Goal: Task Accomplishment & Management: Manage account settings

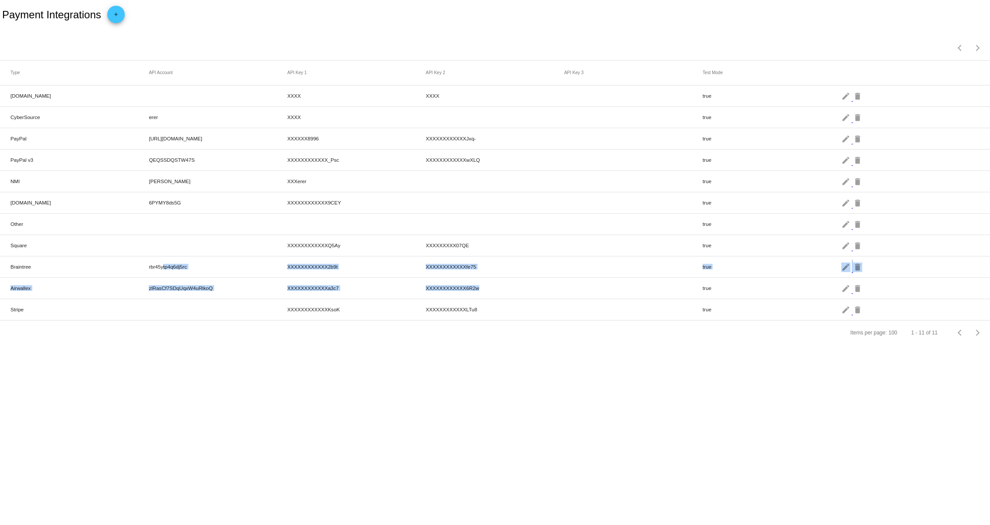
drag, startPoint x: 161, startPoint y: 279, endPoint x: 613, endPoint y: 283, distance: 451.6
click at [613, 283] on mat-table "Type API Account API Key 1 API Key 2 API Key 3 Test Mode [DOMAIN_NAME] XXXX XXX…" at bounding box center [495, 191] width 990 height 260
click at [850, 293] on mat-icon "edit" at bounding box center [847, 288] width 10 height 14
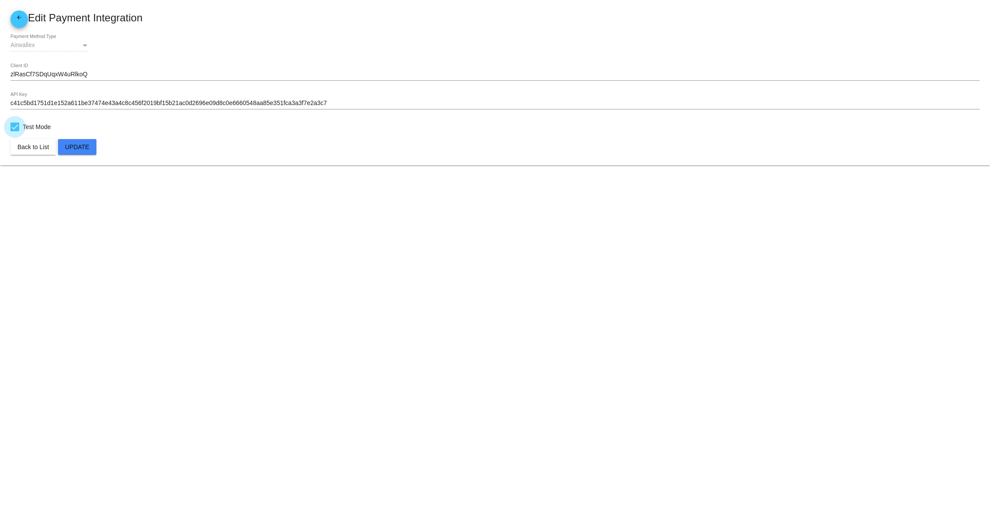
click at [31, 126] on span "Test Mode" at bounding box center [37, 127] width 28 height 10
click at [15, 131] on input "Test Mode" at bounding box center [14, 131] width 0 height 0
checkbox input "false"
click at [92, 148] on button "Update" at bounding box center [77, 147] width 38 height 16
click at [19, 10] on span "arrow_back" at bounding box center [19, 19] width 10 height 18
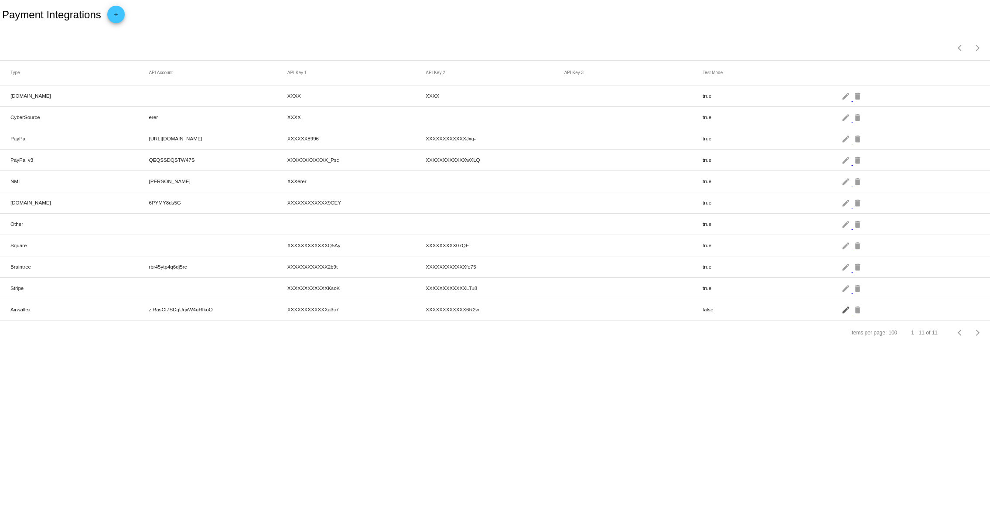
click at [845, 312] on mat-icon "edit" at bounding box center [847, 310] width 10 height 14
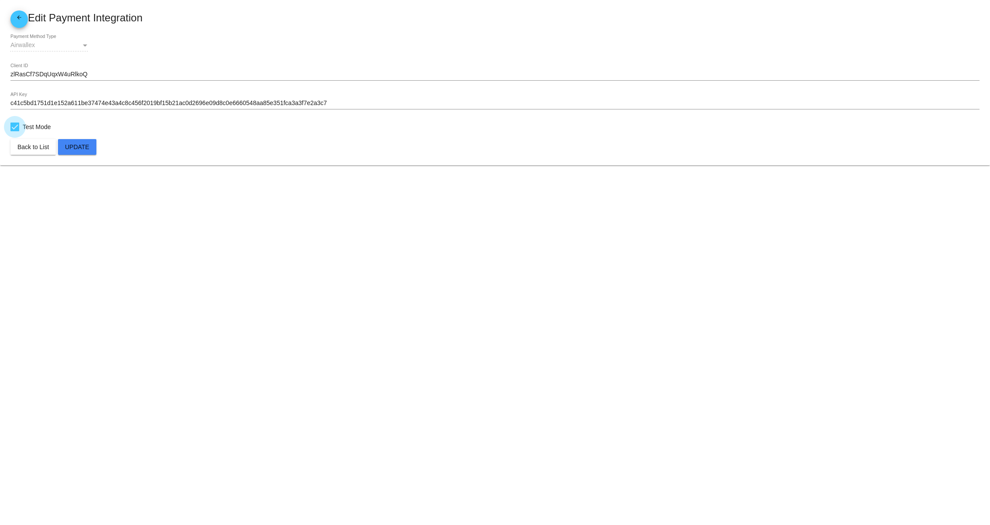
click at [14, 125] on div at bounding box center [14, 127] width 9 height 9
click at [14, 131] on input "Test Mode" at bounding box center [14, 131] width 0 height 0
checkbox input "false"
click at [78, 150] on span "Update" at bounding box center [77, 147] width 24 height 7
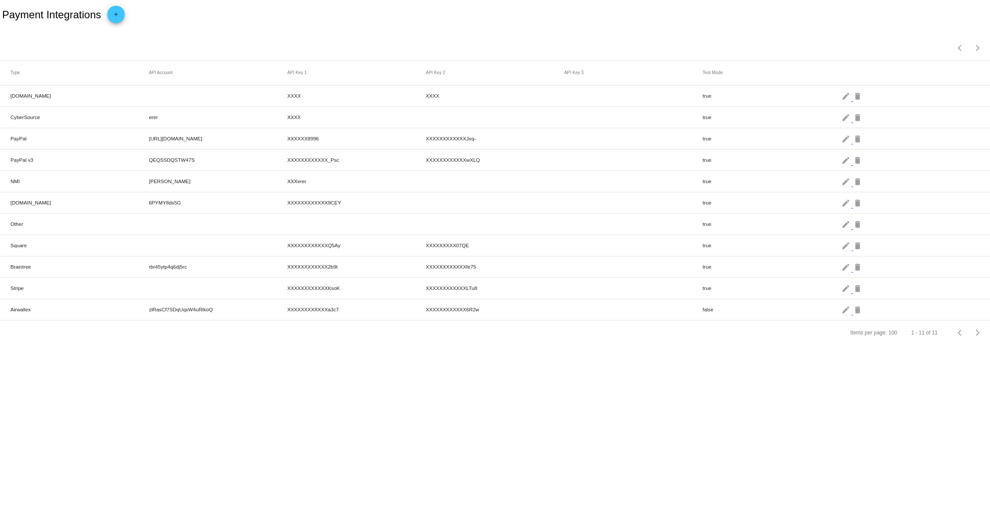
drag, startPoint x: 139, startPoint y: 312, endPoint x: 656, endPoint y: 319, distance: 517.5
click at [656, 319] on mat-row "Airwallex zlRasCf7SDqUqxW4uRlkoQ XXXXXXXXXXXXa3c7 XXXXXXXXXXXX6R2w false edit d…" at bounding box center [495, 309] width 990 height 21
click at [854, 312] on mat-icon "delete" at bounding box center [858, 310] width 10 height 14
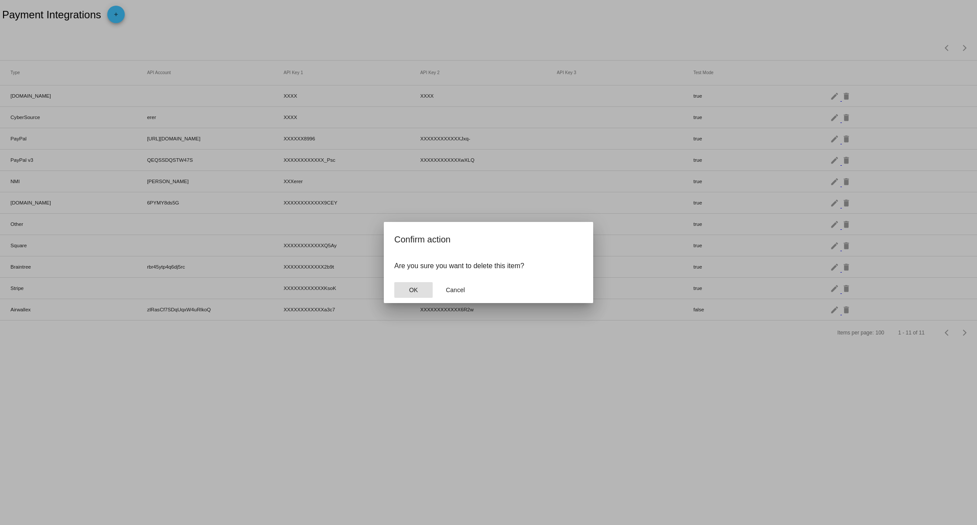
drag, startPoint x: 851, startPoint y: 312, endPoint x: 530, endPoint y: 300, distance: 321.3
click at [565, 322] on div at bounding box center [488, 262] width 977 height 525
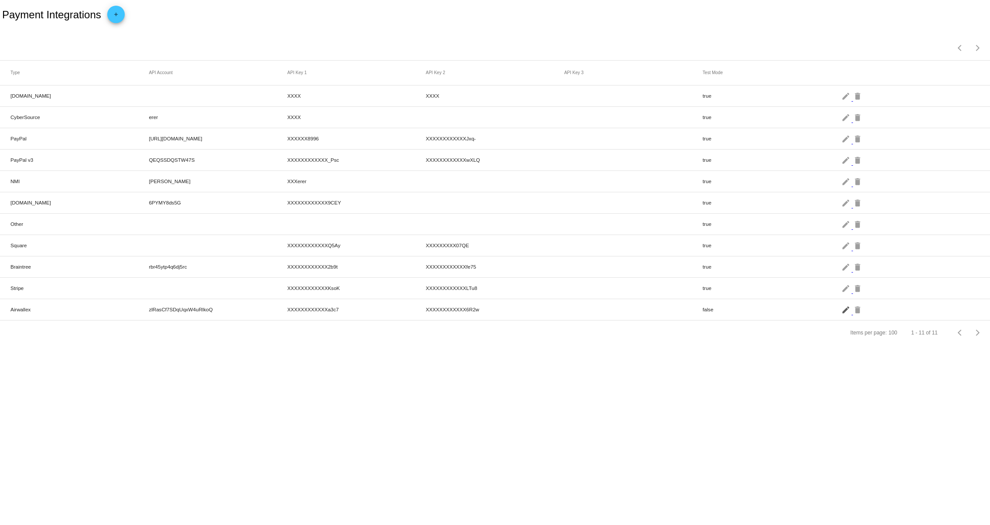
click at [849, 316] on mat-icon "edit" at bounding box center [847, 310] width 10 height 14
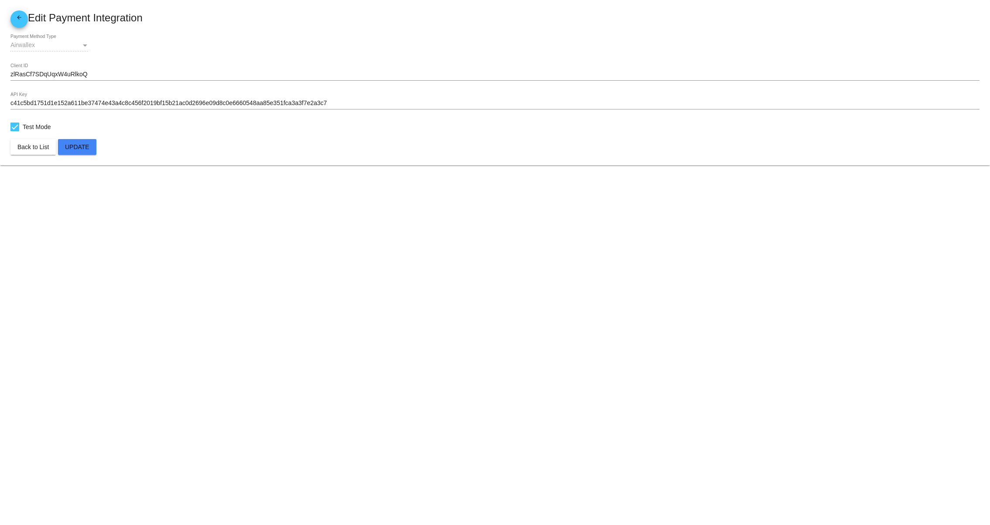
click at [23, 26] on span "arrow_back" at bounding box center [19, 19] width 10 height 18
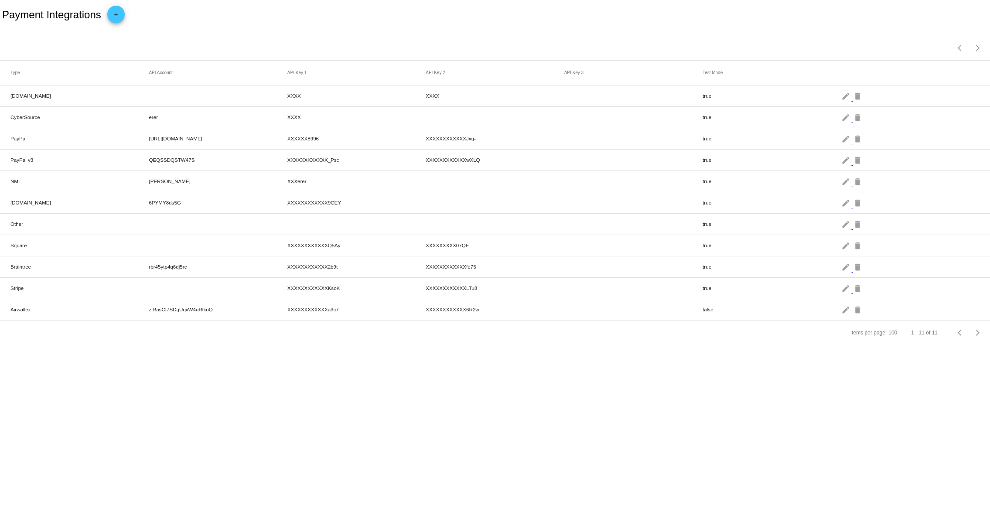
drag, startPoint x: 144, startPoint y: 282, endPoint x: 579, endPoint y: 288, distance: 435.5
click at [503, 288] on mat-row "Stripe XXXXXXXXXXXXKsoK XXXXXXXXXXXXLTu8 true edit delete" at bounding box center [495, 288] width 990 height 21
click at [846, 294] on mat-icon "edit" at bounding box center [847, 288] width 10 height 14
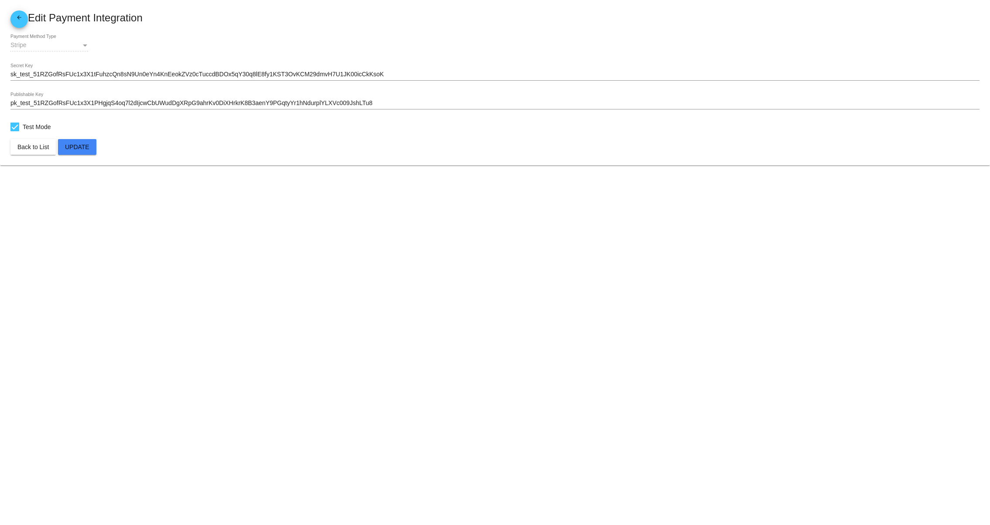
click at [10, 120] on mat-card-content "Stripe Payment Method Type sk_test_51RZGofRsFUc1x3X1tFuhzcQn8sN9Un0eYn4KnEeokZV…" at bounding box center [494, 83] width 969 height 98
click at [16, 124] on div at bounding box center [14, 127] width 9 height 9
click at [15, 131] on input "Test Mode" at bounding box center [14, 131] width 0 height 0
checkbox input "false"
click at [82, 144] on span "Update" at bounding box center [77, 147] width 24 height 7
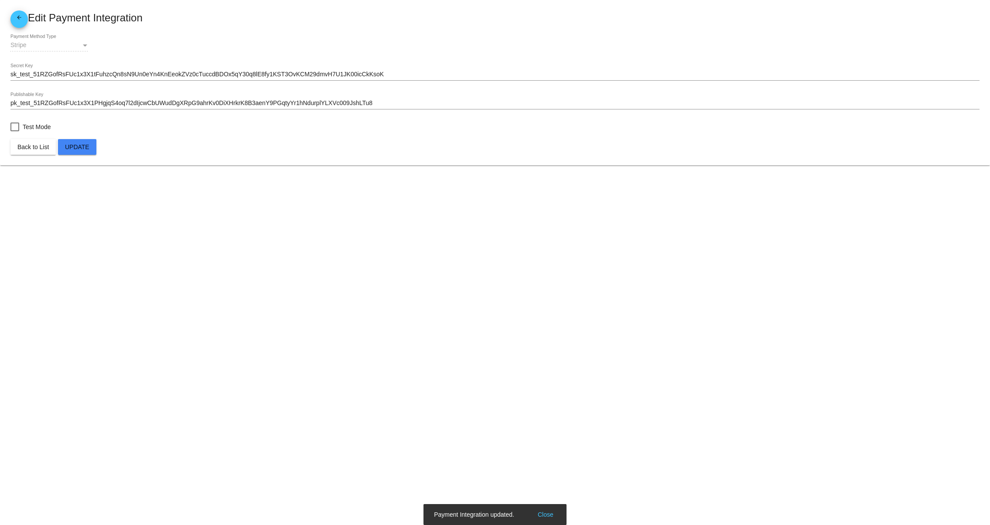
click at [12, 19] on link "arrow_back" at bounding box center [18, 18] width 17 height 17
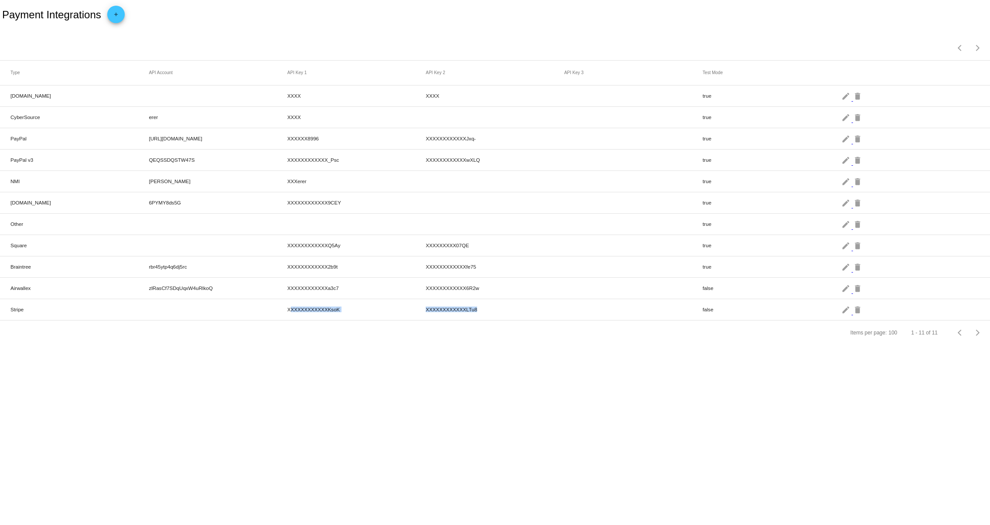
drag, startPoint x: 321, startPoint y: 318, endPoint x: 616, endPoint y: 318, distance: 294.9
click at [616, 318] on mat-row "Stripe XXXXXXXXXXXXKsoK XXXXXXXXXXXXLTu8 false edit delete" at bounding box center [495, 309] width 990 height 21
click at [846, 306] on mat-icon "edit" at bounding box center [847, 310] width 10 height 14
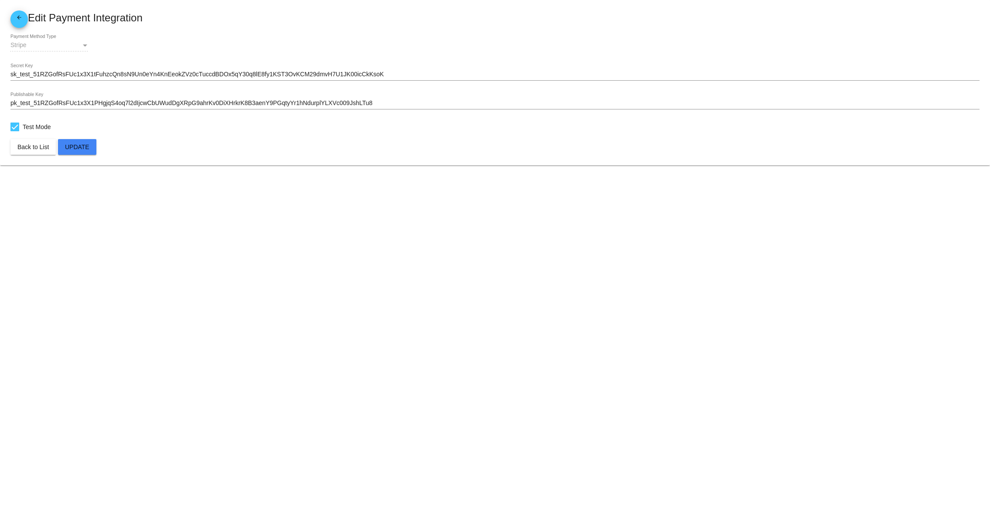
drag, startPoint x: 8, startPoint y: 26, endPoint x: 211, endPoint y: 2, distance: 204.8
click at [7, 27] on mat-card "arrow_back Edit Payment Integration Stripe Payment Method Type sk_test_51RZGofR…" at bounding box center [495, 82] width 990 height 165
click at [455, 314] on body "arrow_back Edit Payment Integration Stripe Payment Method Type sk_test_51RZGofR…" at bounding box center [495, 262] width 990 height 525
click at [18, 131] on label "Test Mode" at bounding box center [30, 127] width 41 height 10
click at [15, 131] on input "Test Mode" at bounding box center [14, 131] width 0 height 0
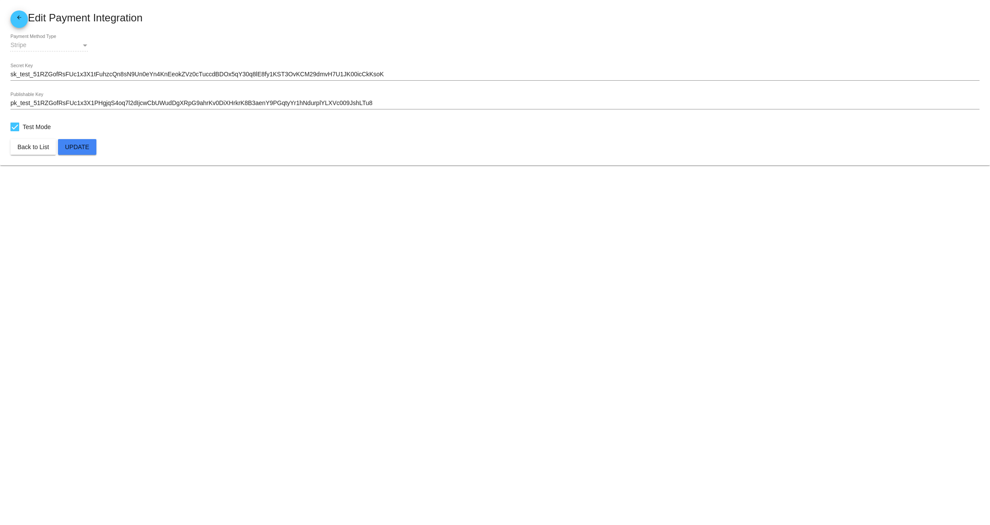
checkbox input "false"
click at [70, 149] on span "Update" at bounding box center [77, 147] width 24 height 7
click at [75, 147] on span "Update" at bounding box center [77, 147] width 24 height 7
click at [17, 11] on span "arrow_back" at bounding box center [19, 19] width 10 height 18
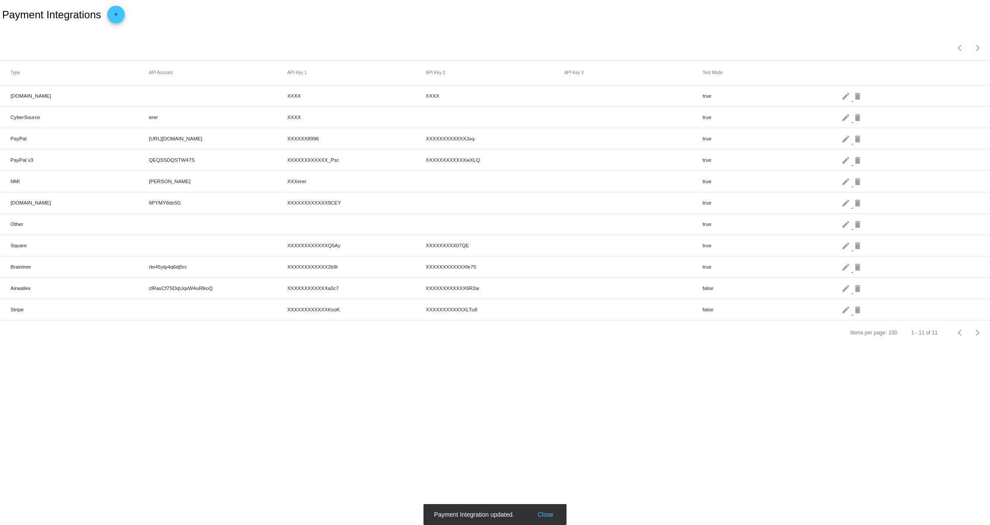
drag, startPoint x: 6, startPoint y: 309, endPoint x: 91, endPoint y: 309, distance: 85.5
click at [76, 309] on mat-row "Stripe XXXXXXXXXXXXKsoK XXXXXXXXXXXXLTu8 false edit delete" at bounding box center [495, 309] width 990 height 21
drag, startPoint x: 694, startPoint y: 318, endPoint x: 732, endPoint y: 307, distance: 39.8
click at [732, 307] on mat-row "Stripe XXXXXXXXXXXXKsoK XXXXXXXXXXXXLTu8 false edit delete" at bounding box center [495, 309] width 990 height 21
click at [844, 312] on mat-icon "edit" at bounding box center [847, 310] width 10 height 14
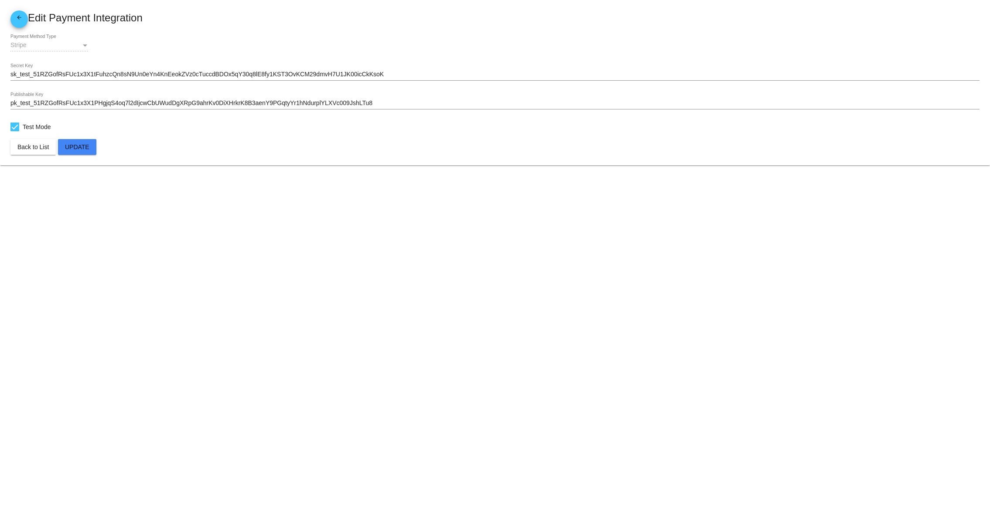
click at [324, 262] on body "arrow_back Edit Payment Integration Stripe Payment Method Type sk_test_51RZGofR…" at bounding box center [495, 262] width 990 height 525
click at [290, 175] on body "arrow_back Edit Payment Integration Stripe Payment Method Type sk_test_51RZGofR…" at bounding box center [495, 262] width 990 height 525
click at [305, 245] on body "arrow_back Edit Payment Integration Stripe Payment Method Type sk_test_51RZGofR…" at bounding box center [495, 262] width 990 height 525
click at [388, 348] on body "arrow_back Edit Payment Integration Stripe Payment Method Type sk_test_51RZGofR…" at bounding box center [495, 262] width 990 height 525
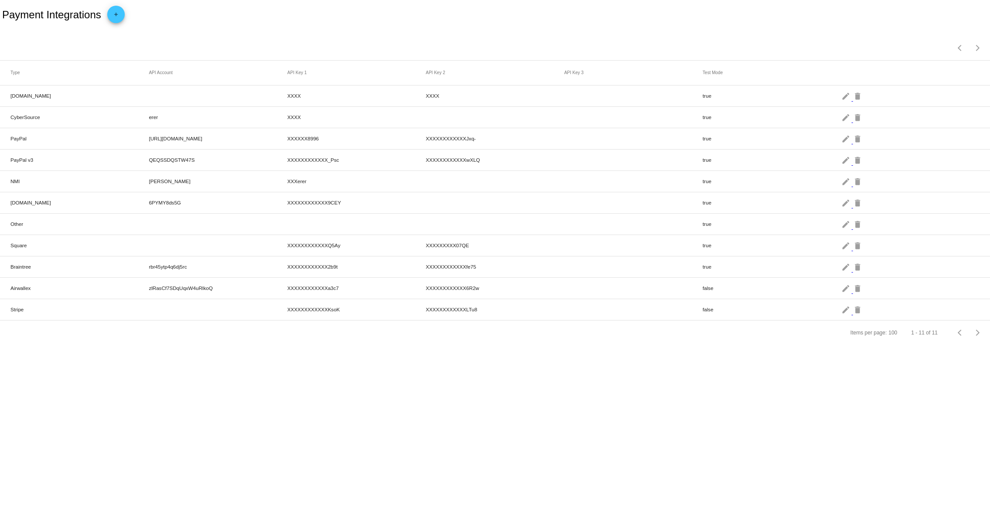
drag, startPoint x: 116, startPoint y: 279, endPoint x: 664, endPoint y: 278, distance: 548.0
click at [662, 280] on mat-table "Type API Account API Key 1 API Key 2 API Key 3 Test Mode [DOMAIN_NAME] XXXX XXX…" at bounding box center [495, 191] width 990 height 260
click at [846, 287] on mat-icon "edit" at bounding box center [847, 288] width 10 height 14
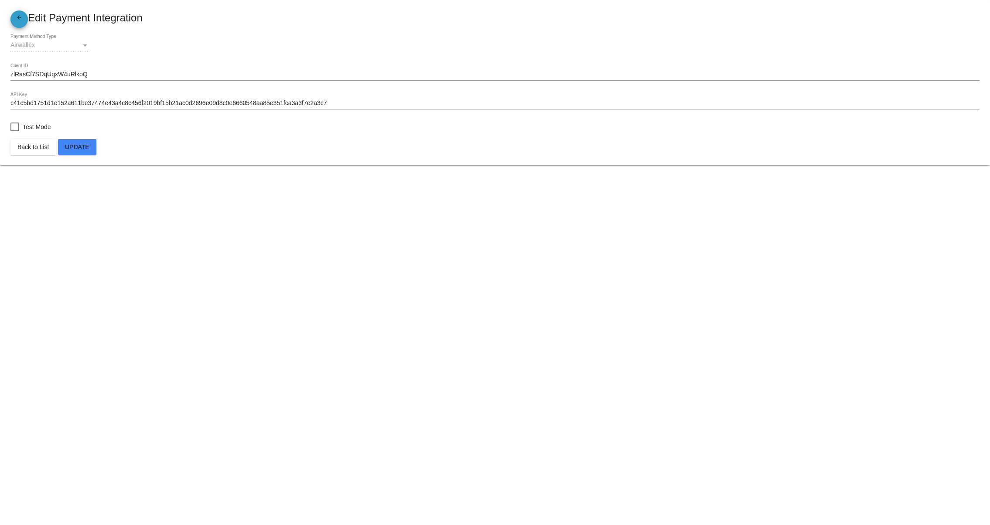
click at [20, 16] on mat-icon "arrow_back" at bounding box center [19, 19] width 10 height 10
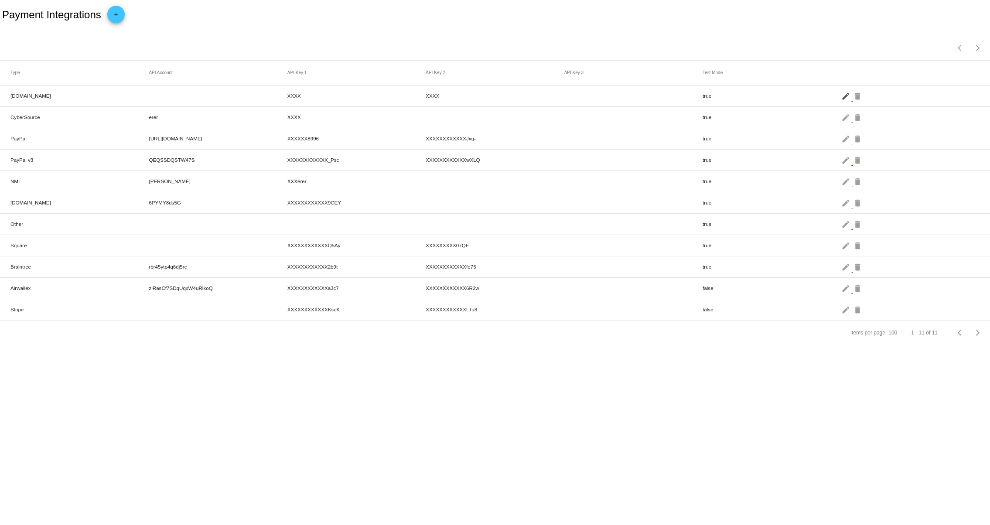
click at [849, 103] on mat-icon "edit" at bounding box center [847, 96] width 10 height 14
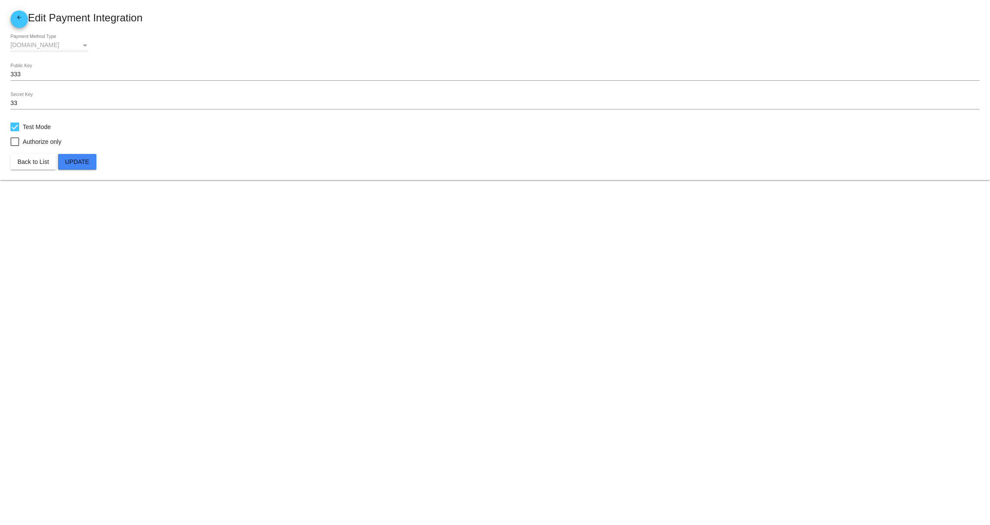
click at [17, 127] on div at bounding box center [14, 127] width 9 height 9
click at [15, 131] on input "Test Mode" at bounding box center [14, 131] width 0 height 0
checkbox input "false"
click at [71, 157] on button "Update" at bounding box center [77, 162] width 38 height 16
click at [27, 12] on mat-card-title "arrow_back Edit Payment Integration" at bounding box center [494, 18] width 969 height 17
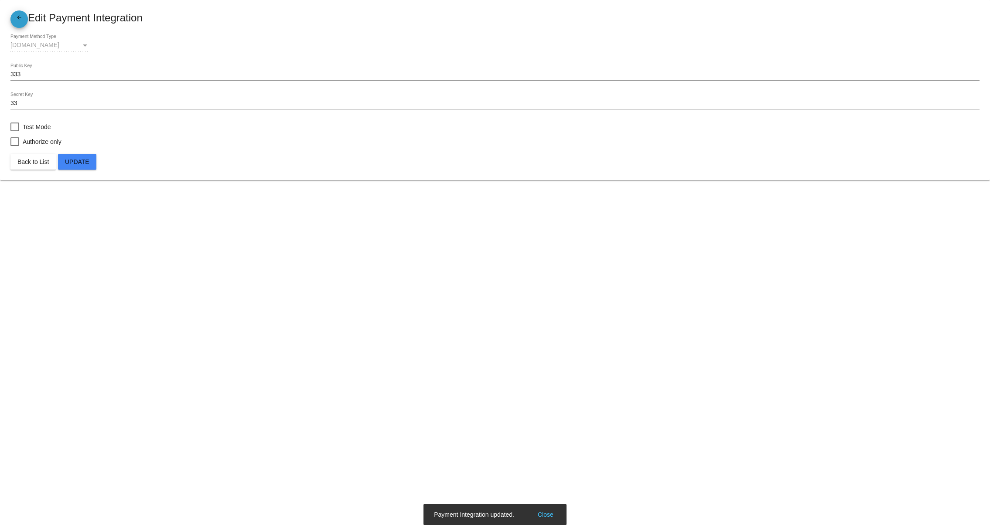
click at [14, 10] on span "arrow_back" at bounding box center [19, 19] width 10 height 18
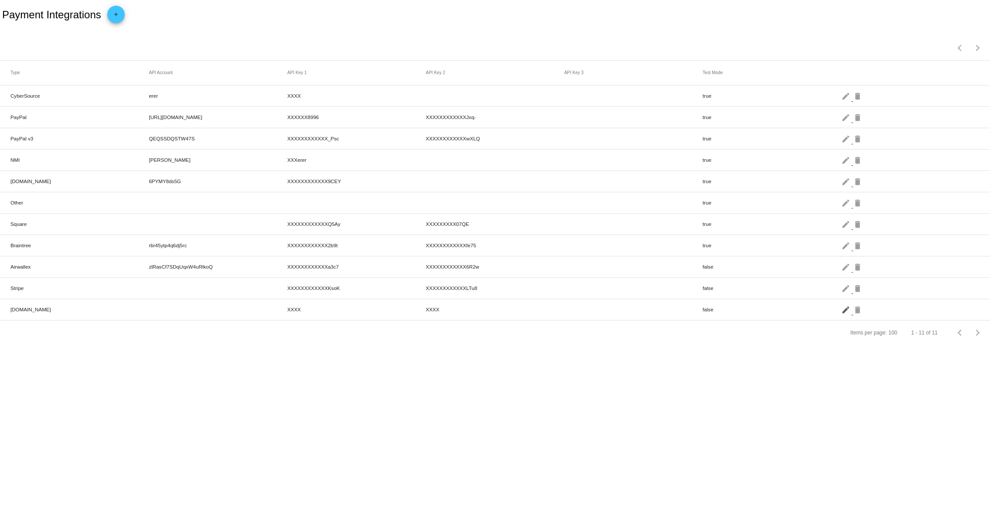
click at [845, 315] on mat-icon "edit" at bounding box center [847, 310] width 10 height 14
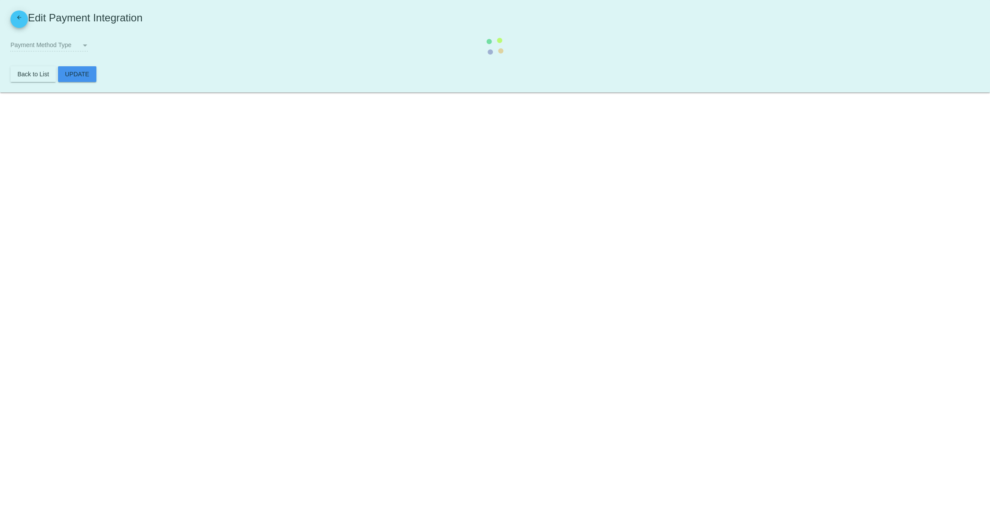
click at [488, 229] on body "arrow_back Edit Payment Integration Payment Method Type Payment Method Type Bac…" at bounding box center [495, 262] width 990 height 525
click at [360, 79] on mat-card "arrow_back Edit Payment Integration Payment Method Type Payment Method Type Bac…" at bounding box center [495, 46] width 990 height 92
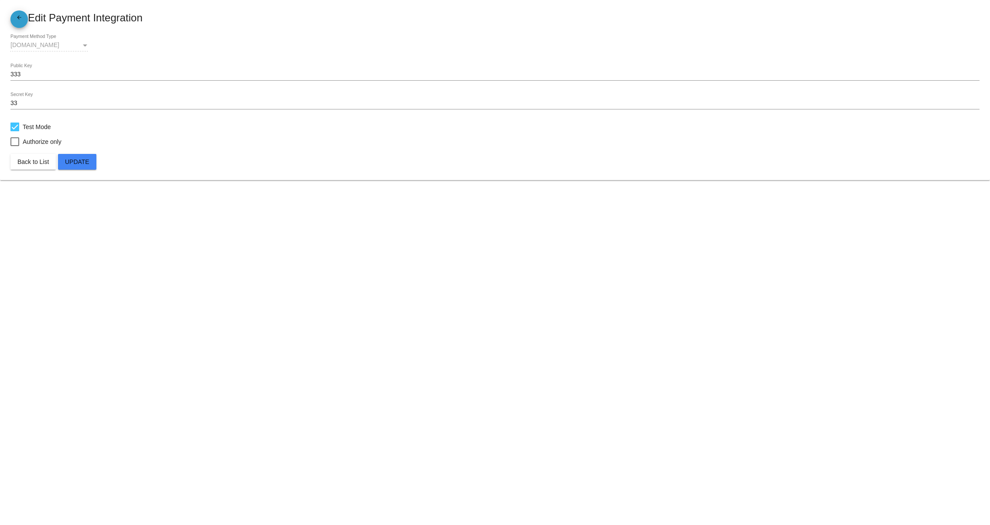
click at [21, 14] on mat-icon "arrow_back" at bounding box center [19, 19] width 10 height 10
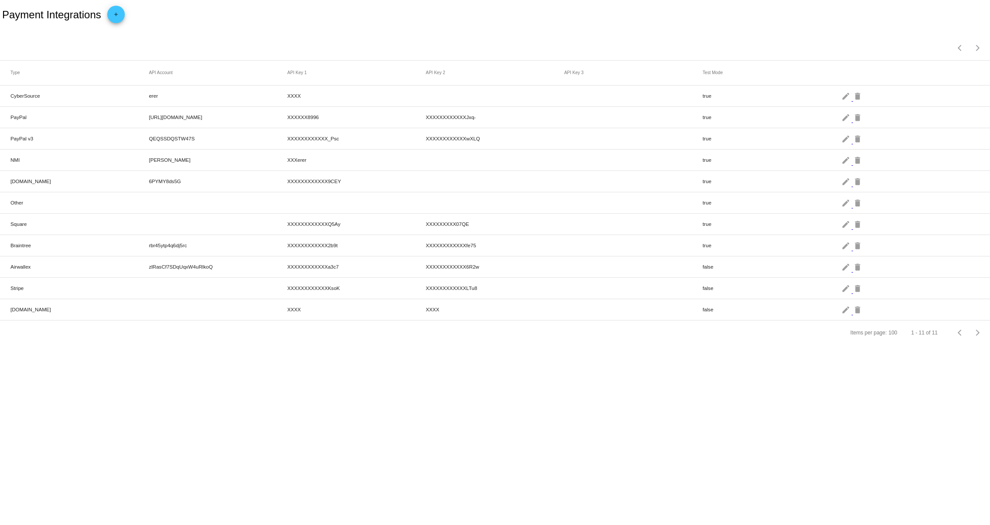
drag, startPoint x: 693, startPoint y: 238, endPoint x: 723, endPoint y: 253, distance: 33.8
click at [711, 248] on mat-row "Braintree rbr45ytp4q6dj5rc XXXXXXXXXXXX2b9t XXXXXXXXXXXXfe75 true edit delete" at bounding box center [495, 245] width 990 height 21
click at [751, 345] on div "Items per page: 100 1 - 11 of 11" at bounding box center [495, 333] width 990 height 24
drag, startPoint x: 695, startPoint y: 302, endPoint x: 724, endPoint y: 302, distance: 28.8
click at [722, 302] on mat-row "Checkout.com XXXX XXXX false edit delete" at bounding box center [495, 309] width 990 height 21
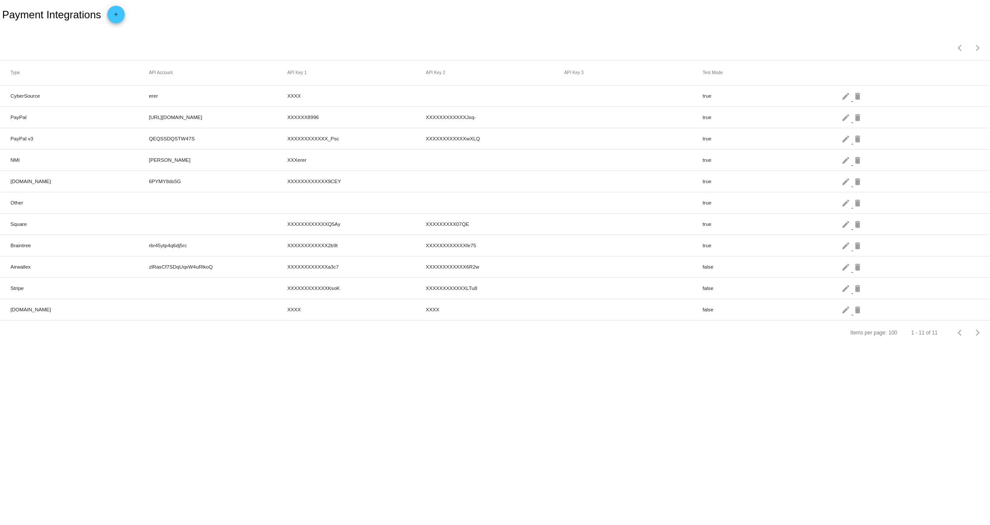
click at [754, 345] on div "Items per page: 100 1 - 11 of 11" at bounding box center [495, 333] width 990 height 24
drag, startPoint x: 688, startPoint y: 312, endPoint x: 737, endPoint y: 337, distance: 55.2
click at [711, 316] on mat-row "Checkout.com XXXX XXXX false edit delete" at bounding box center [495, 309] width 990 height 21
click at [770, 403] on body "Payment Integrations add Items per page: 100 1 - 11 of 11 Type API Account API …" at bounding box center [495, 262] width 990 height 525
drag, startPoint x: 357, startPoint y: 293, endPoint x: 577, endPoint y: 292, distance: 219.9
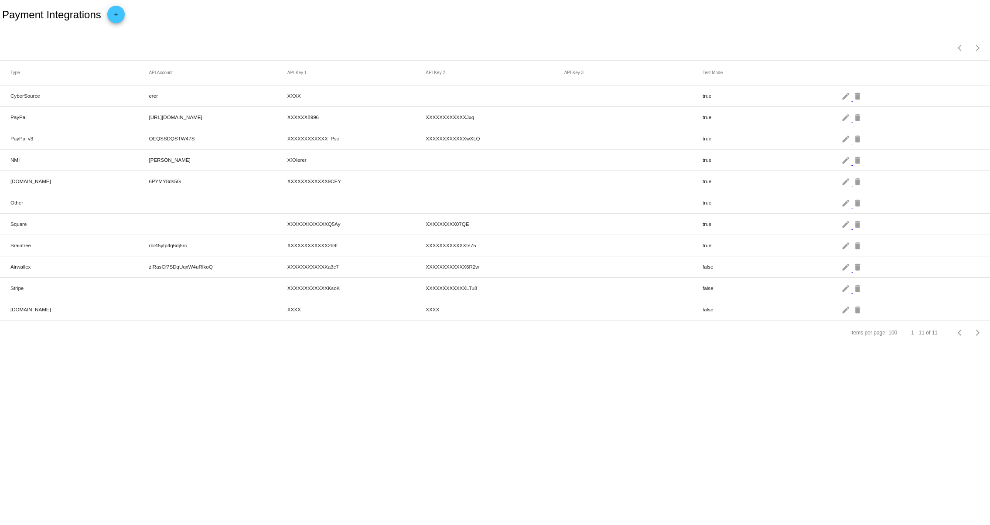
click at [563, 292] on mat-row "Stripe XXXXXXXXXXXXKsoK XXXXXXXXXXXXLTu8 false edit delete" at bounding box center [495, 288] width 990 height 21
click at [654, 369] on body "Payment Integrations add Items per page: 100 1 - 11 of 11 Type API Account API …" at bounding box center [495, 262] width 990 height 525
drag, startPoint x: 687, startPoint y: 75, endPoint x: 766, endPoint y: 65, distance: 80.0
click at [763, 65] on mat-header-row "Type API Account API Key 1 API Key 2 API Key 3 Test Mode" at bounding box center [495, 73] width 990 height 25
drag, startPoint x: 679, startPoint y: 290, endPoint x: 648, endPoint y: 290, distance: 31.4
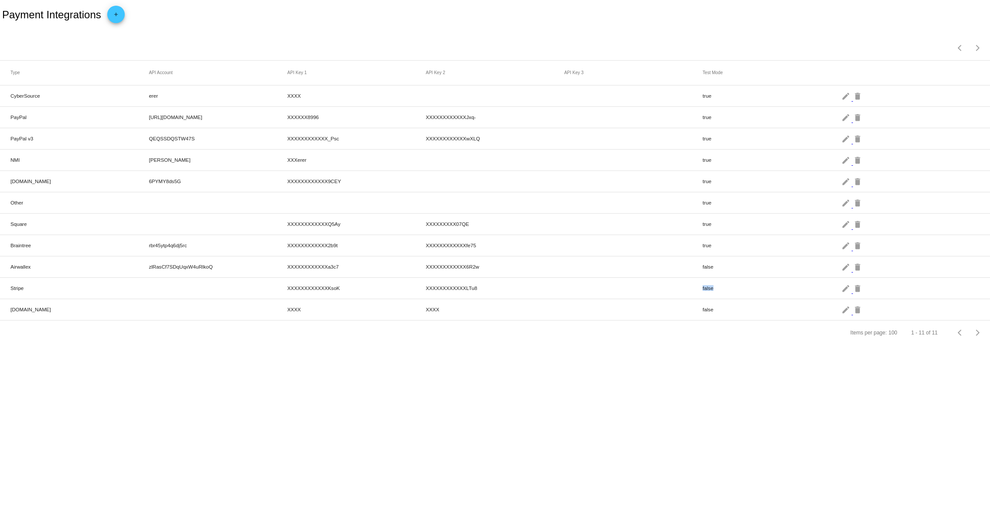
click at [648, 290] on mat-row "Stripe XXXXXXXXXXXXKsoK XXXXXXXXXXXXLTu8 false edit delete" at bounding box center [495, 288] width 990 height 21
click at [726, 339] on div "Items per page: 100 1 - 11 of 11" at bounding box center [495, 333] width 990 height 24
drag, startPoint x: 690, startPoint y: 129, endPoint x: 750, endPoint y: 131, distance: 59.8
click at [743, 131] on mat-row "PayPal v3 QEQSSDQSTW47S XXXXXXXXXXXX_Psc XXXXXXXXXXXXwXLQ true edit delete" at bounding box center [495, 138] width 990 height 21
click at [662, 115] on mat-row "PayPal david_api1.patternsinthecloud.com XXXXXX8996 XXXXXXXXXXXXJxq- true edit …" at bounding box center [495, 117] width 990 height 21
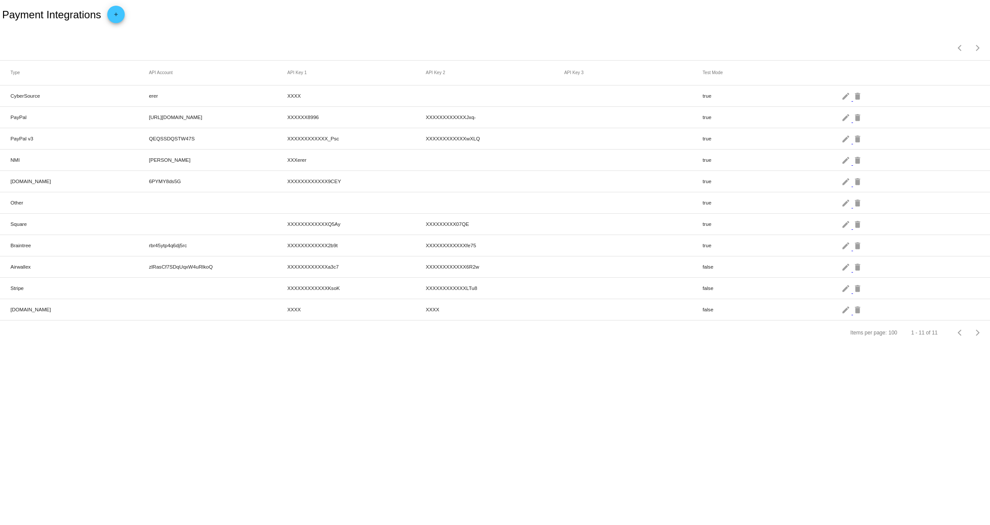
click at [698, 79] on mat-header-row "Type API Account API Key 1 API Key 2 API Key 3 Test Mode" at bounding box center [495, 73] width 990 height 25
click at [840, 93] on mat-cell "true" at bounding box center [772, 96] width 138 height 10
click at [842, 103] on mat-icon "edit" at bounding box center [847, 96] width 10 height 14
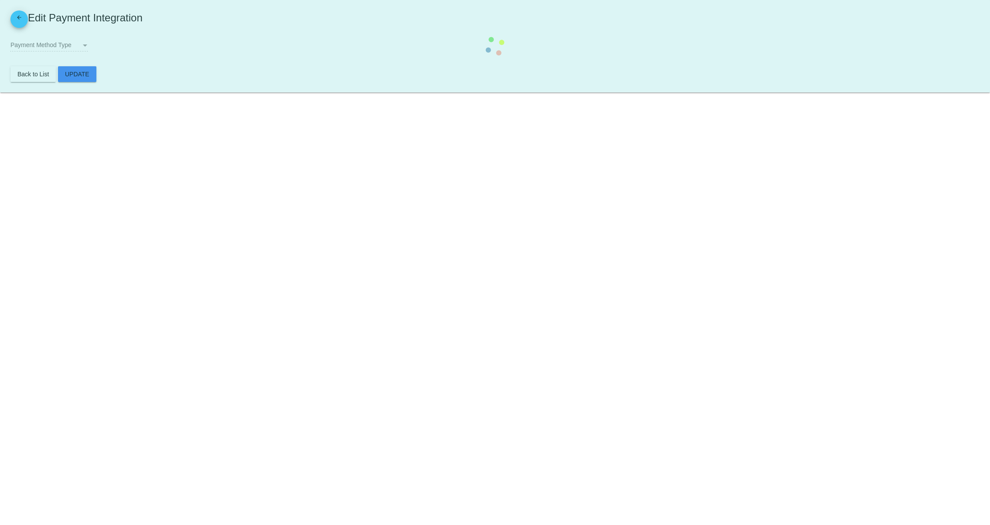
click at [510, 232] on body "arrow_back Edit Payment Integration Payment Method Type Payment Method Type Bac…" at bounding box center [495, 262] width 990 height 525
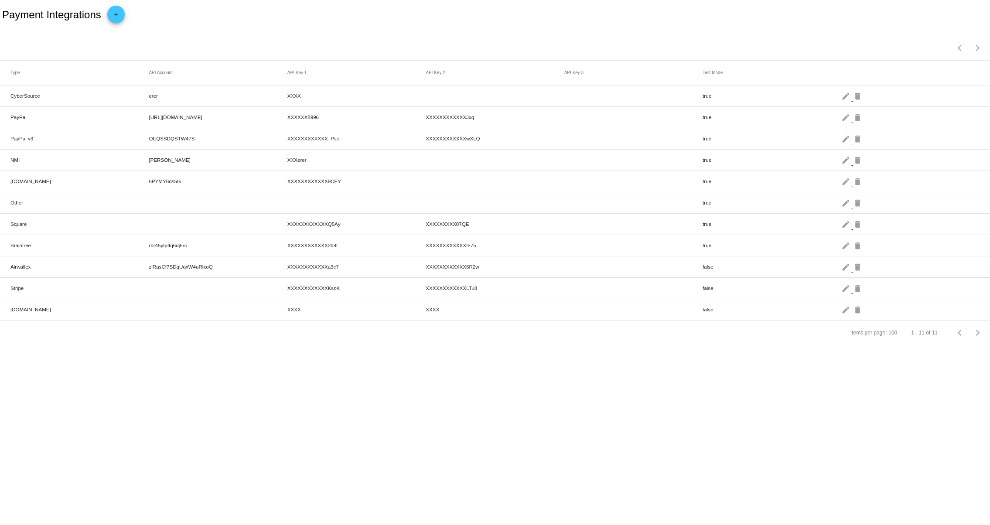
drag, startPoint x: 115, startPoint y: 297, endPoint x: 557, endPoint y: 284, distance: 441.7
click at [401, 286] on mat-row "Stripe XXXXXXXXXXXXKsoK XXXXXXXXXXXXLTu8 false edit delete" at bounding box center [495, 288] width 990 height 21
drag, startPoint x: 515, startPoint y: 273, endPoint x: 245, endPoint y: 269, distance: 270.5
click at [245, 269] on mat-table "Type API Account API Key 1 API Key 2 API Key 3 Test Mode CyberSource erer XXXX …" at bounding box center [495, 191] width 990 height 260
click at [352, 401] on body "Payment Integrations add Items per page: 100 1 - 11 of 11 Type API Account API …" at bounding box center [495, 262] width 990 height 525
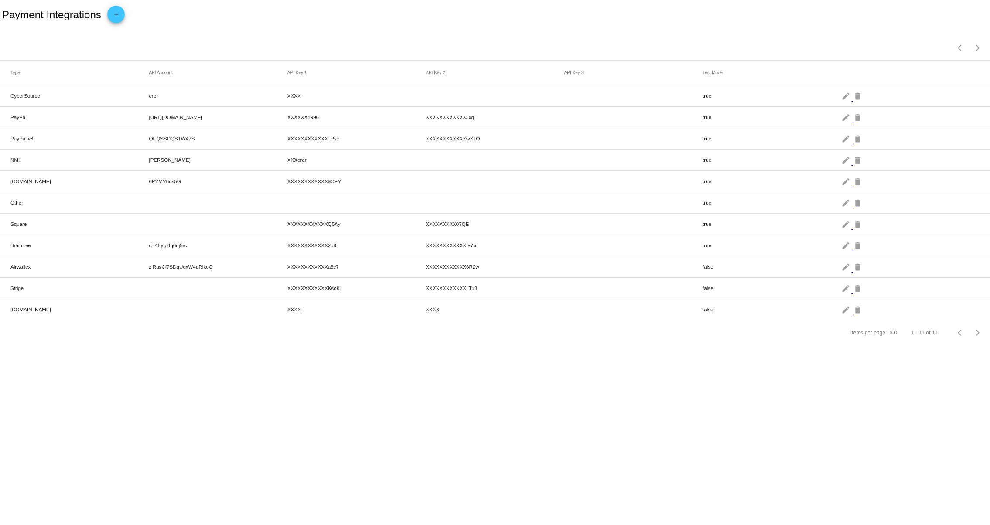
drag, startPoint x: 153, startPoint y: 271, endPoint x: 538, endPoint y: 267, distance: 385.7
click at [533, 266] on mat-row "Airwallex zlRasCf7SDqUqxW4uRlkoQ XXXXXXXXXXXXa3c7 XXXXXXXXXXXX6R2w false edit d…" at bounding box center [495, 267] width 990 height 21
click at [553, 339] on div "Items per page: 100 1 - 11 of 11" at bounding box center [495, 333] width 990 height 24
drag, startPoint x: 636, startPoint y: 175, endPoint x: 250, endPoint y: 120, distance: 389.0
click at [250, 120] on mat-table "Type API Account API Key 1 API Key 2 API Key 3 Test Mode CyberSource erer XXXX …" at bounding box center [495, 191] width 990 height 260
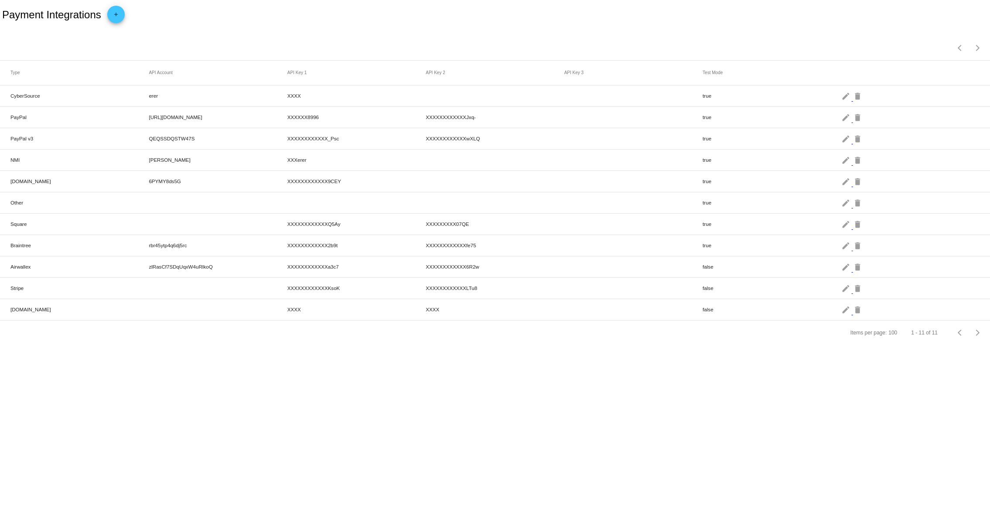
click at [354, 278] on mat-row "Airwallex zlRasCf7SDqUqxW4uRlkoQ XXXXXXXXXXXXa3c7 XXXXXXXXXXXX6R2w false edit d…" at bounding box center [495, 267] width 990 height 21
drag, startPoint x: 309, startPoint y: 158, endPoint x: 414, endPoint y: 178, distance: 106.7
click at [376, 161] on mat-row "NMI trett XXXerer true edit delete" at bounding box center [495, 160] width 990 height 21
click at [842, 166] on mat-icon "edit" at bounding box center [847, 160] width 10 height 14
